Goal: Task Accomplishment & Management: Use online tool/utility

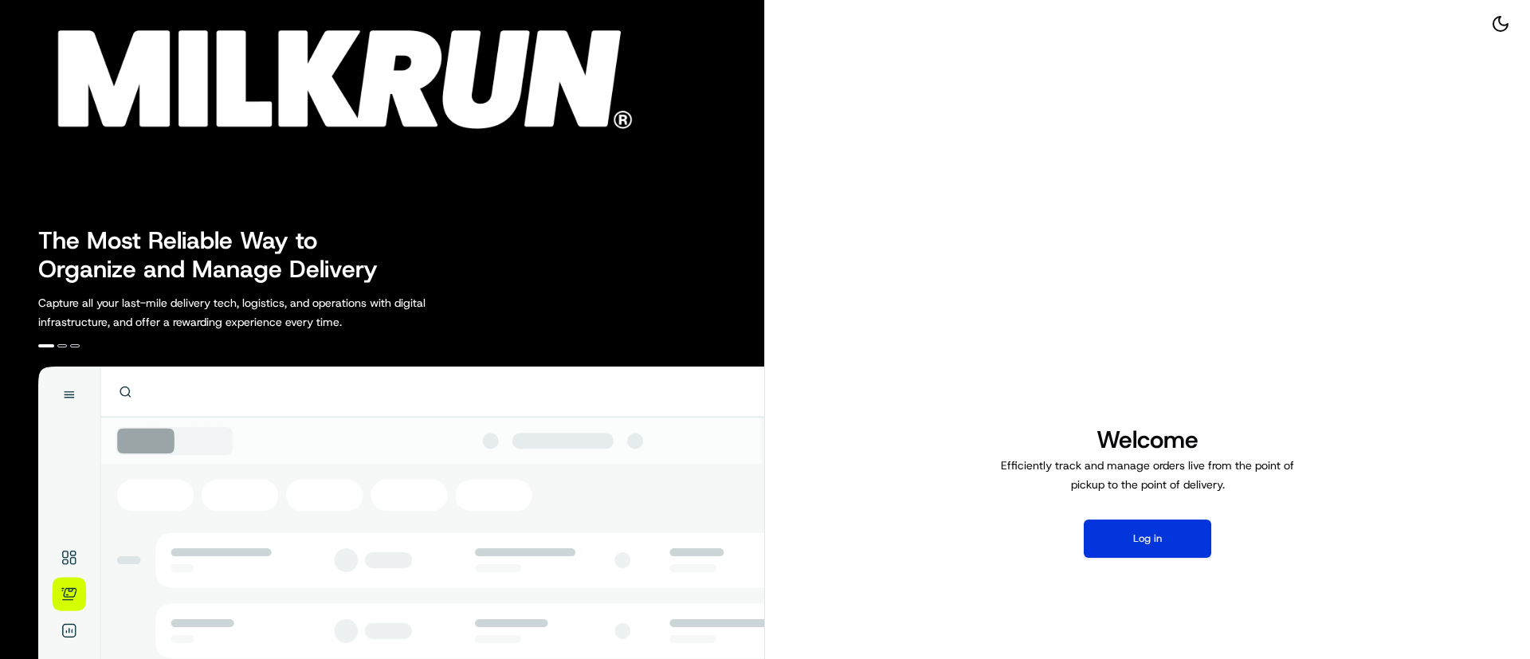
click at [1129, 531] on button "Log in" at bounding box center [1148, 539] width 128 height 38
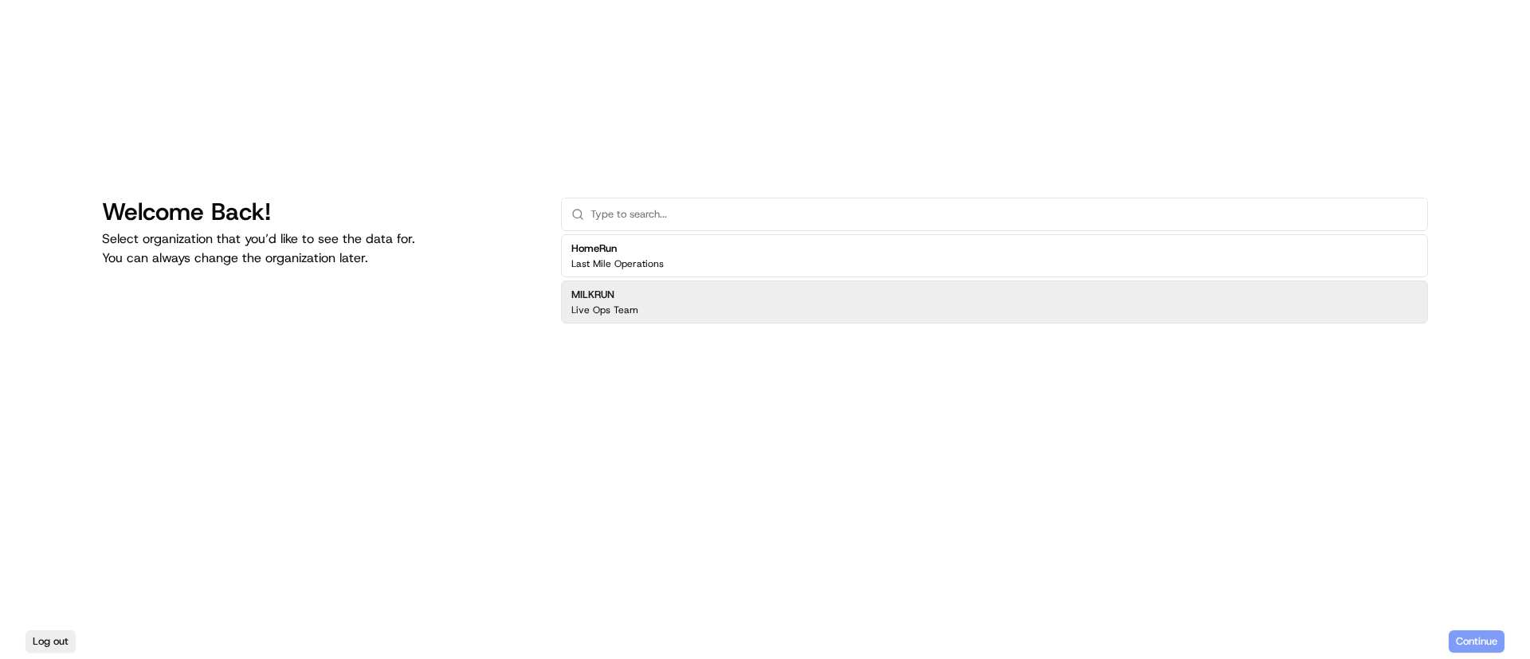
click at [674, 308] on div "MILKRUN Live Ops Team" at bounding box center [994, 302] width 867 height 43
click at [1476, 637] on button "Continue" at bounding box center [1477, 641] width 56 height 22
